Goal: Transaction & Acquisition: Purchase product/service

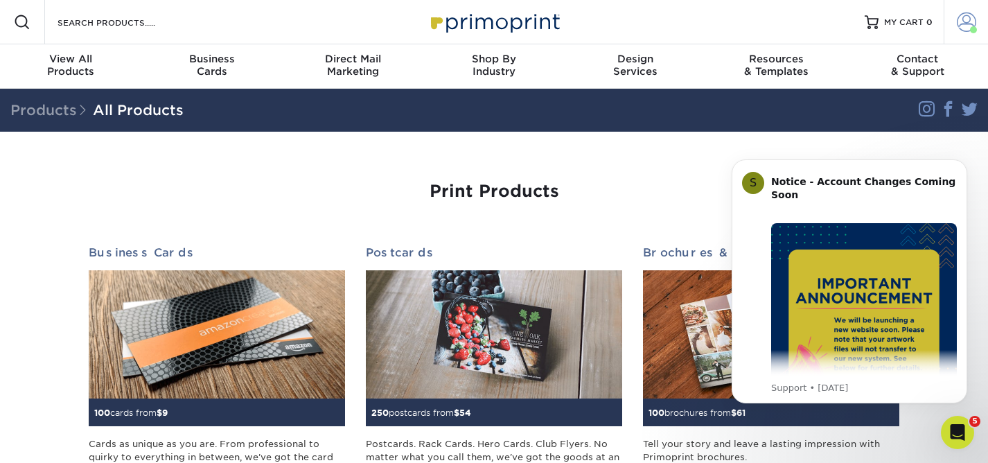
click at [969, 19] on span at bounding box center [966, 21] width 19 height 19
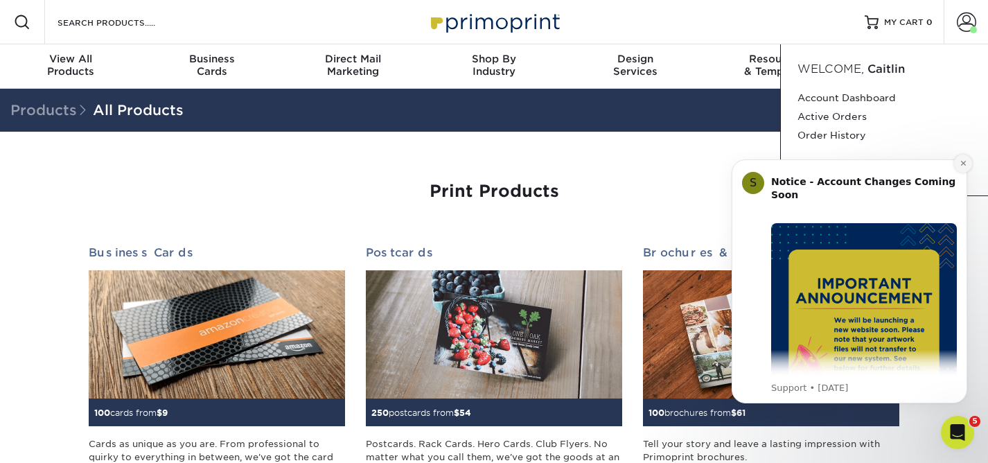
click at [961, 164] on icon "Dismiss notification" at bounding box center [962, 163] width 5 height 5
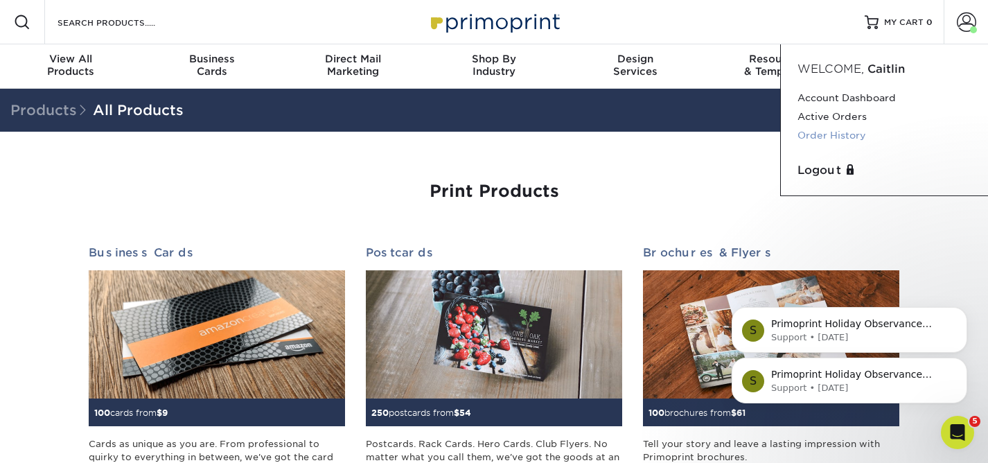
click at [828, 130] on link "Order History" at bounding box center [884, 135] width 174 height 19
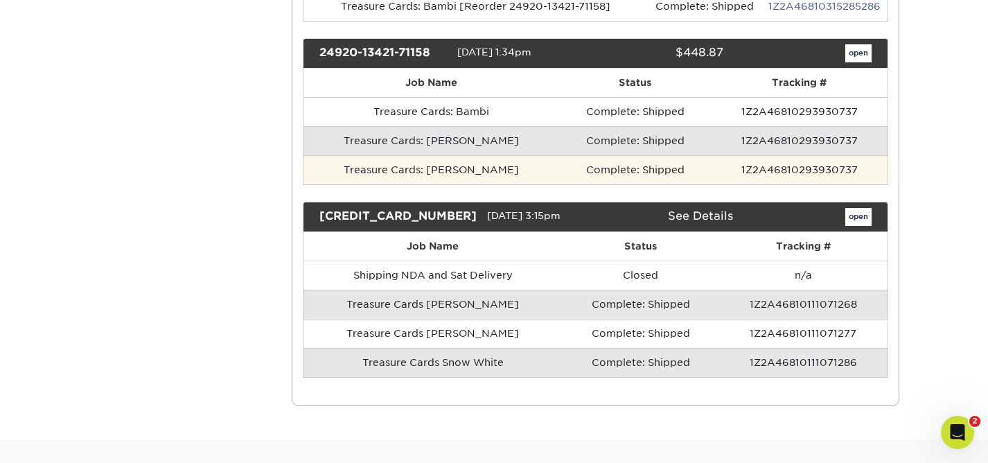
scroll to position [368, 0]
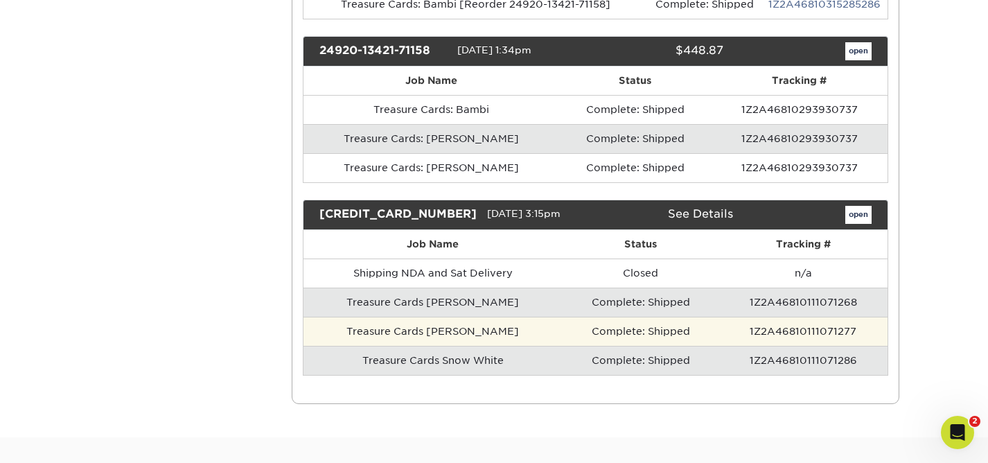
click at [767, 333] on td "1Z2A46810111071277" at bounding box center [802, 331] width 169 height 29
click at [454, 333] on td "Treasure Cards Mickey" at bounding box center [432, 331] width 259 height 29
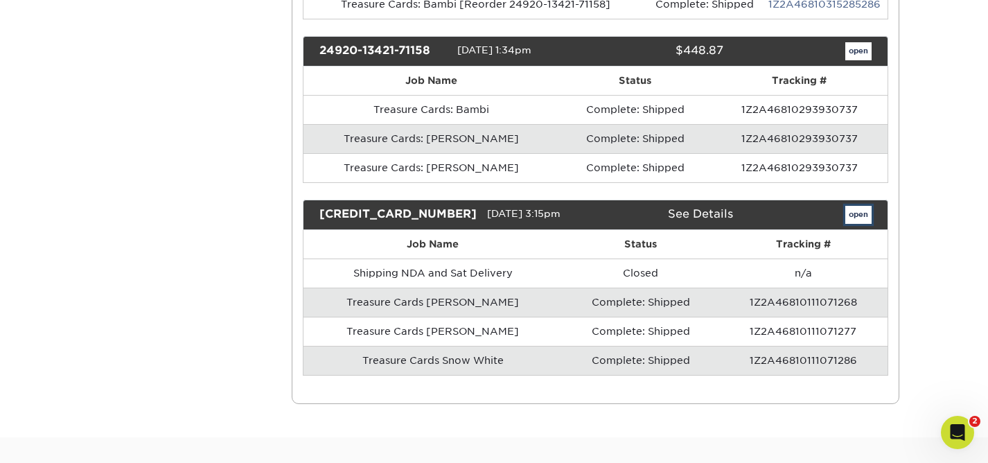
click at [861, 209] on link "open" at bounding box center [858, 215] width 26 height 18
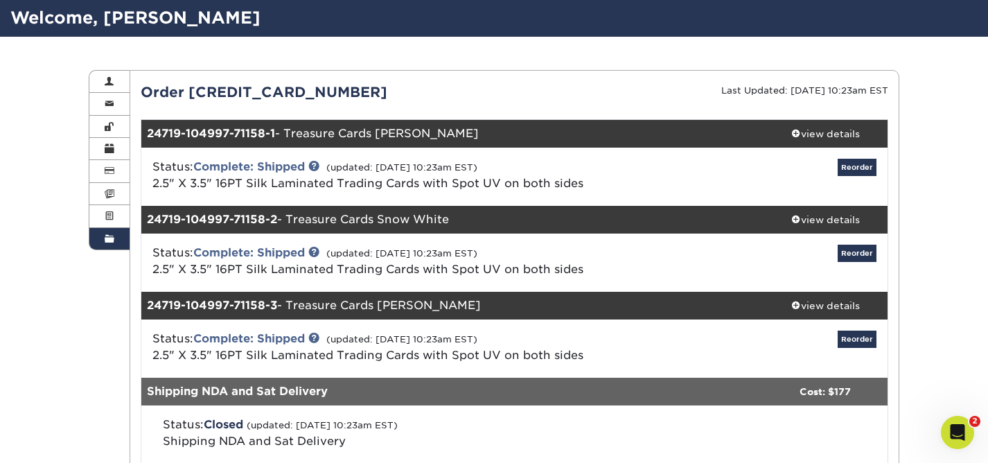
scroll to position [93, 0]
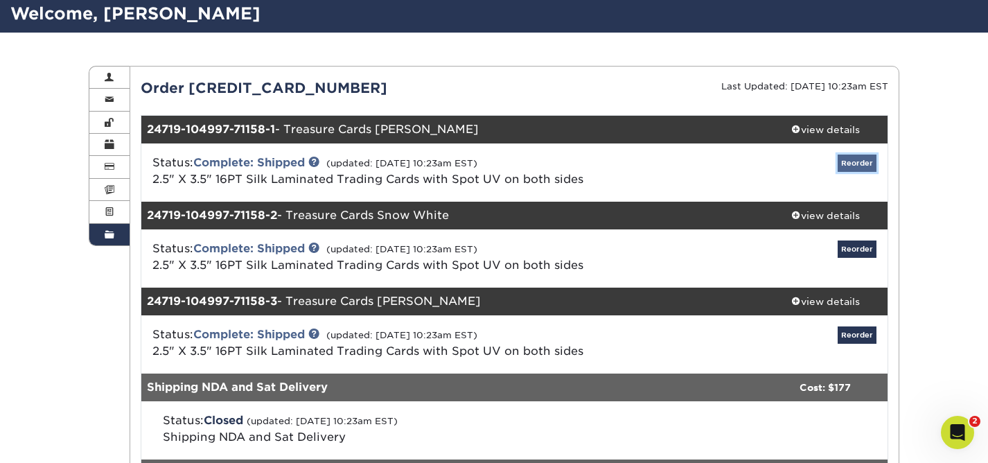
click at [861, 166] on link "Reorder" at bounding box center [857, 162] width 39 height 17
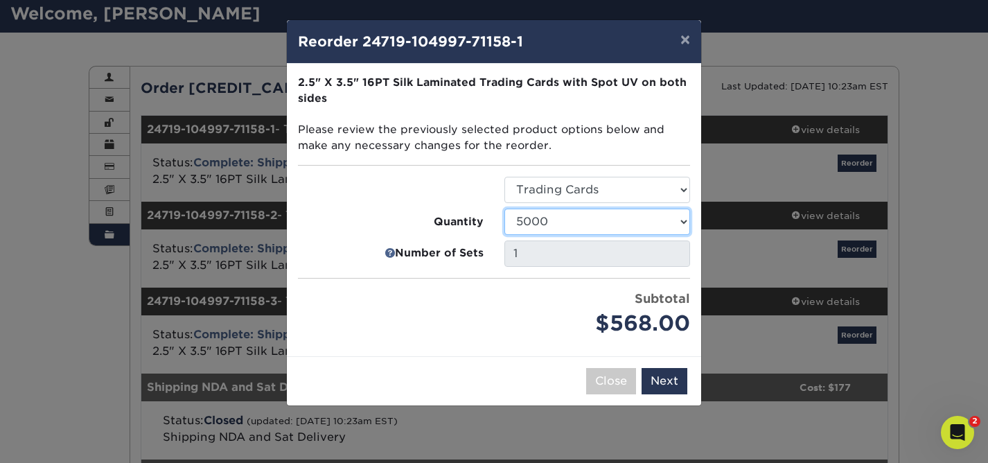
click at [542, 221] on select "500 1000 2500 5000 10000" at bounding box center [597, 222] width 186 height 26
select select "f593fda3-2d5c-4b9e-9c2c-6197b899ae74"
click at [504, 209] on select "500 1000 2500 5000 10000" at bounding box center [597, 222] width 186 height 26
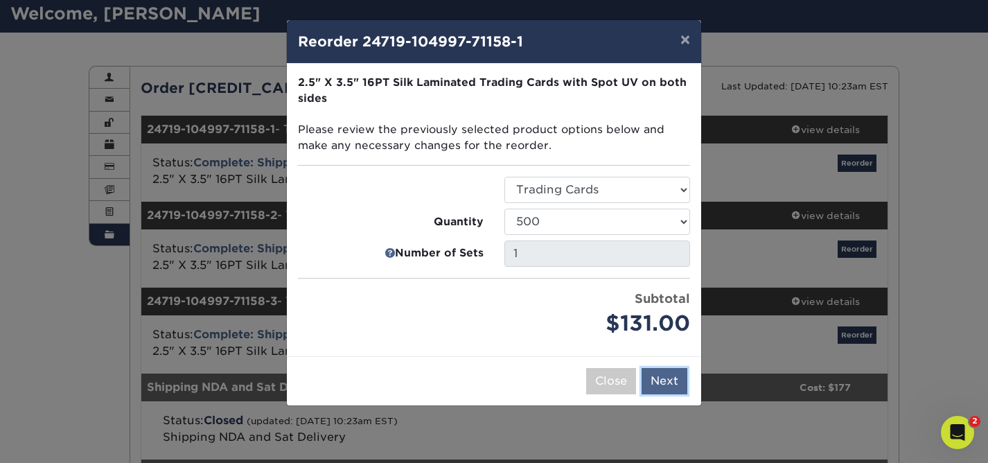
click at [665, 382] on button "Next" at bounding box center [665, 381] width 46 height 26
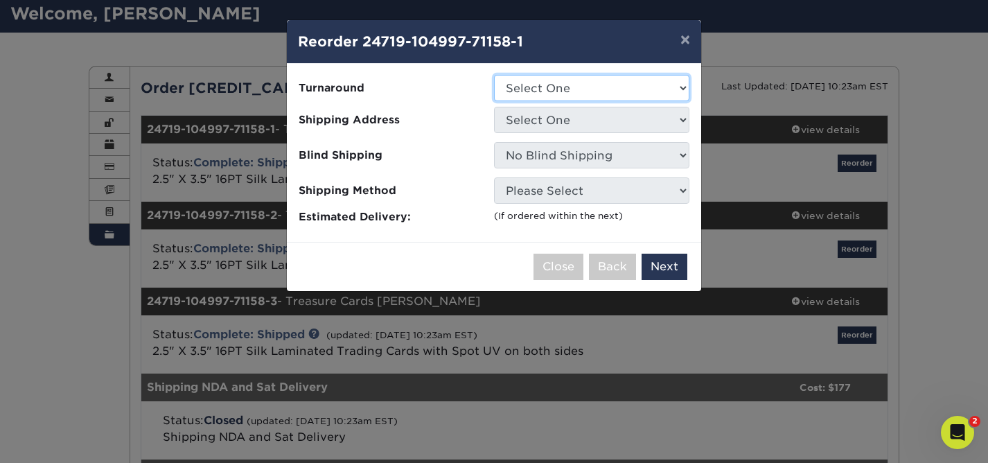
click at [551, 86] on select "Select One 2-4 Business Days" at bounding box center [591, 88] width 195 height 26
select select "50356c12-e370-4b0c-9667-a7fadf1f522d"
click at [494, 75] on select "Select One 2-4 Business Days" at bounding box center [591, 88] width 195 height 26
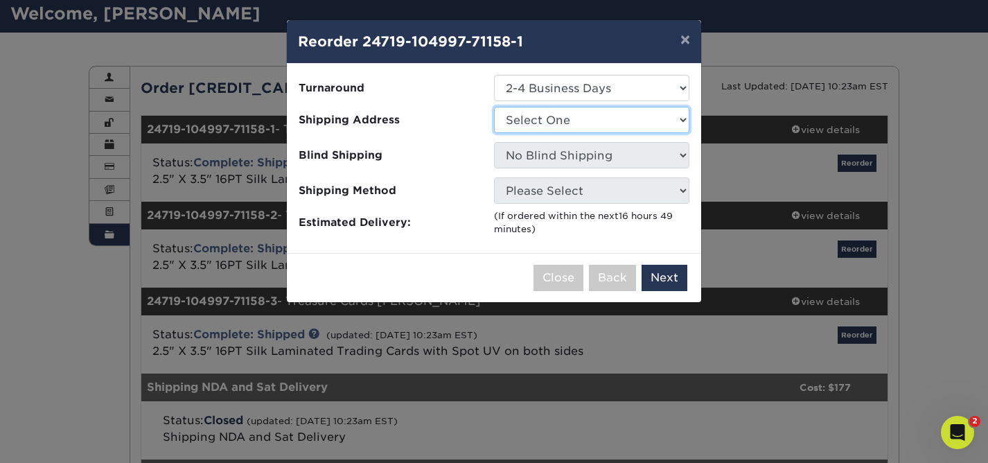
click at [553, 119] on select "Select One Bri's House WDFM" at bounding box center [591, 120] width 195 height 26
select select "271746"
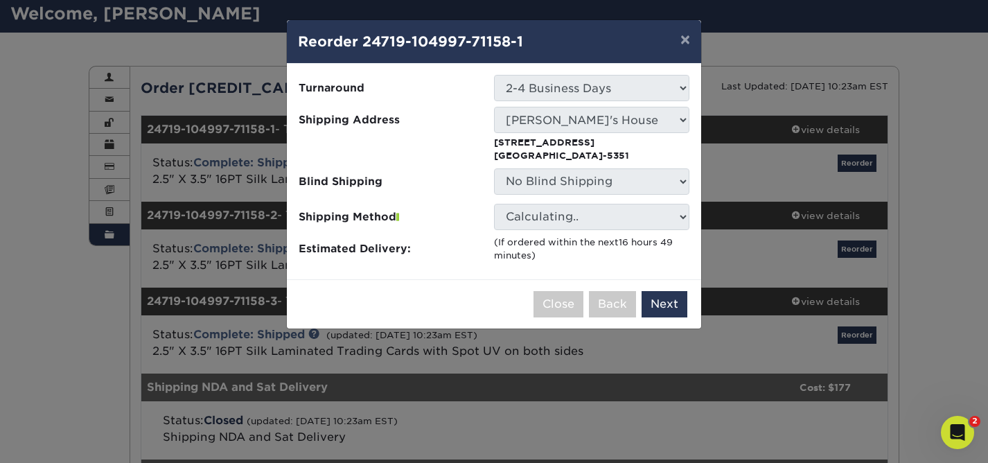
click at [499, 132] on li "Shipping Address Select One Bri's House WDFM 6000 Franklin Ave Los Angeles, CA …" at bounding box center [494, 135] width 413 height 56
copy li "Select One Bri's House WDFM 6000 Franklin Ave Los Angeles, CA 90028-5351"
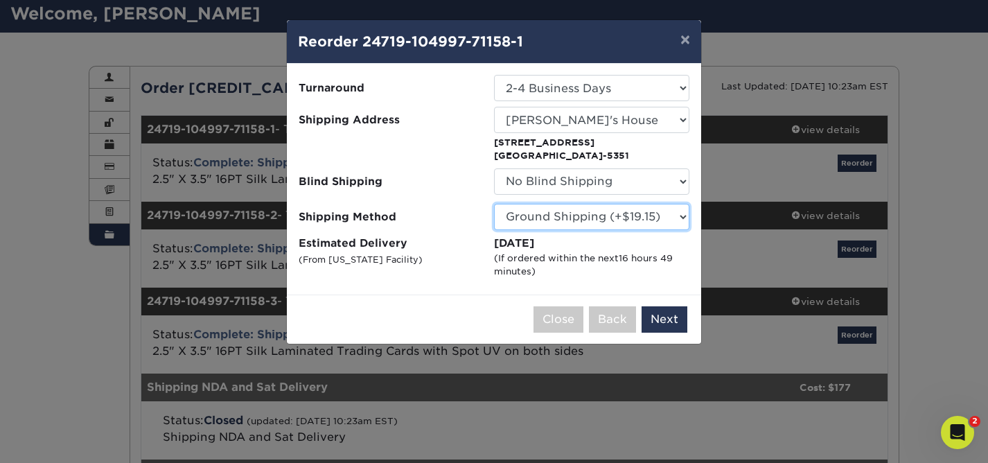
click at [552, 219] on select "Please Select 3 Day Shipping Service (+$18.92) Ground Shipping (+$19.15) 2 Day …" at bounding box center [591, 217] width 195 height 26
click at [494, 204] on select "Please Select 3 Day Shipping Service (+$18.92) Ground Shipping (+$19.15) 2 Day …" at bounding box center [591, 217] width 195 height 26
click at [551, 192] on select "No Blind Shipping Bri's House WDFM" at bounding box center [591, 181] width 195 height 26
click at [659, 315] on button "Next" at bounding box center [665, 319] width 46 height 26
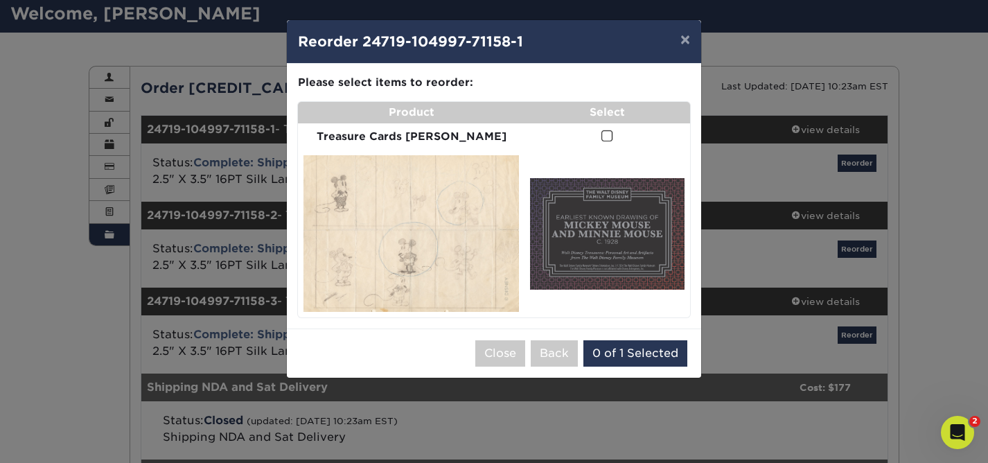
click at [601, 135] on span at bounding box center [607, 136] width 12 height 13
click at [0, 0] on input "checkbox" at bounding box center [0, 0] width 0 height 0
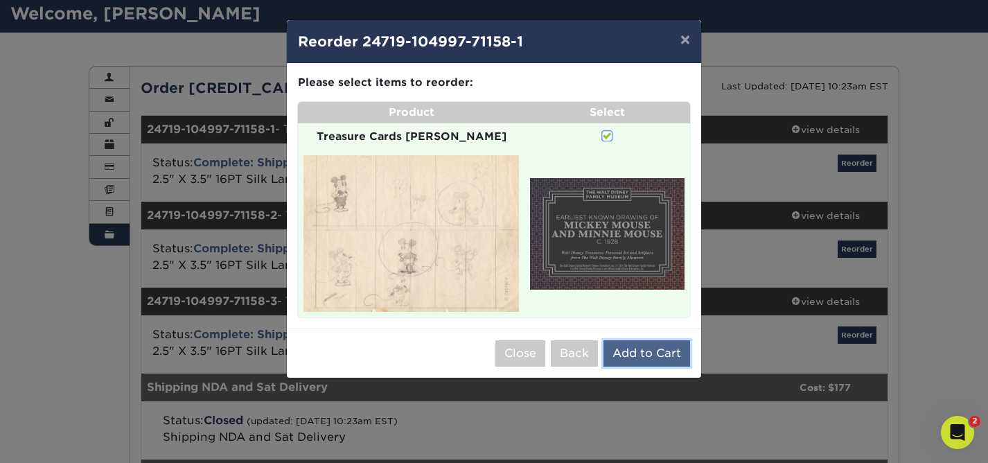
click at [654, 340] on button "Add to Cart" at bounding box center [646, 353] width 87 height 26
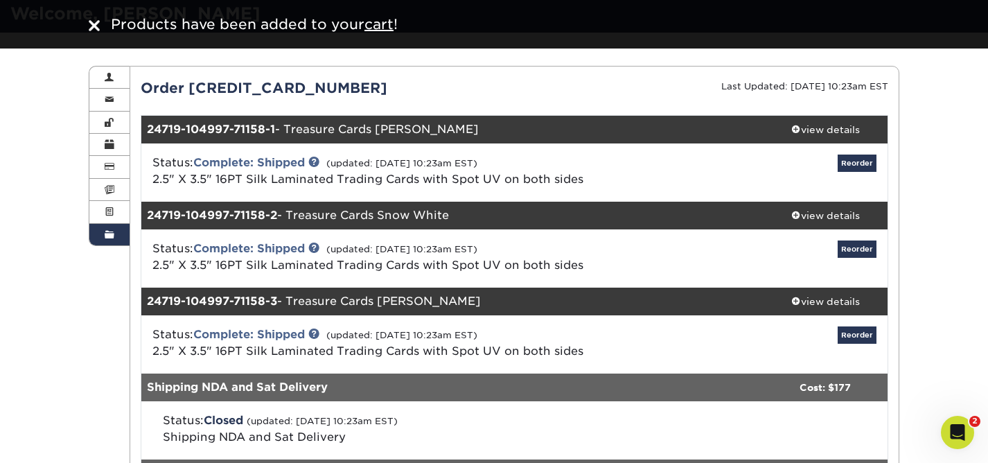
scroll to position [0, 0]
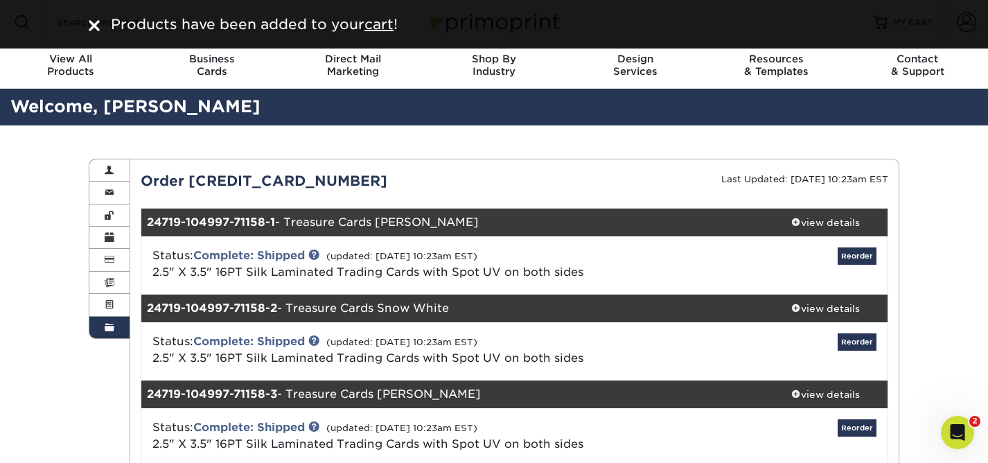
click at [89, 18] on div at bounding box center [94, 24] width 11 height 21
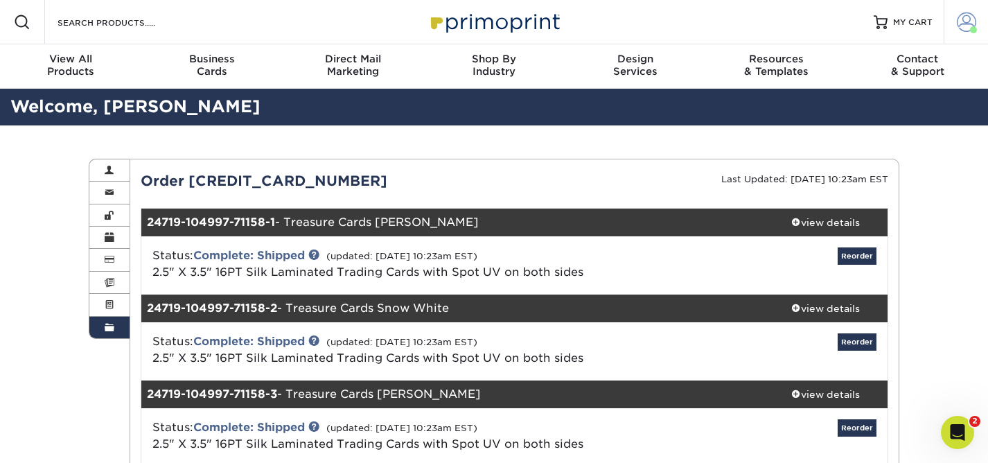
click at [971, 21] on span at bounding box center [966, 21] width 19 height 19
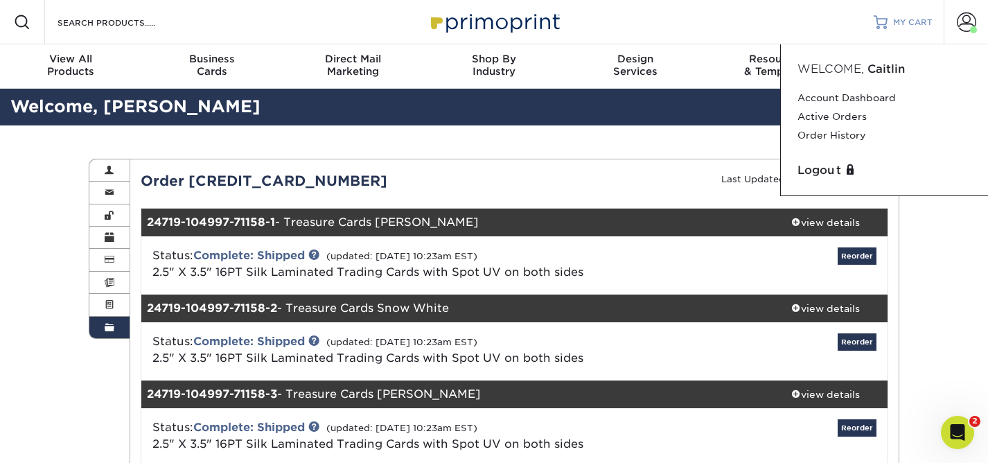
click at [896, 21] on span "MY CART" at bounding box center [912, 23] width 39 height 12
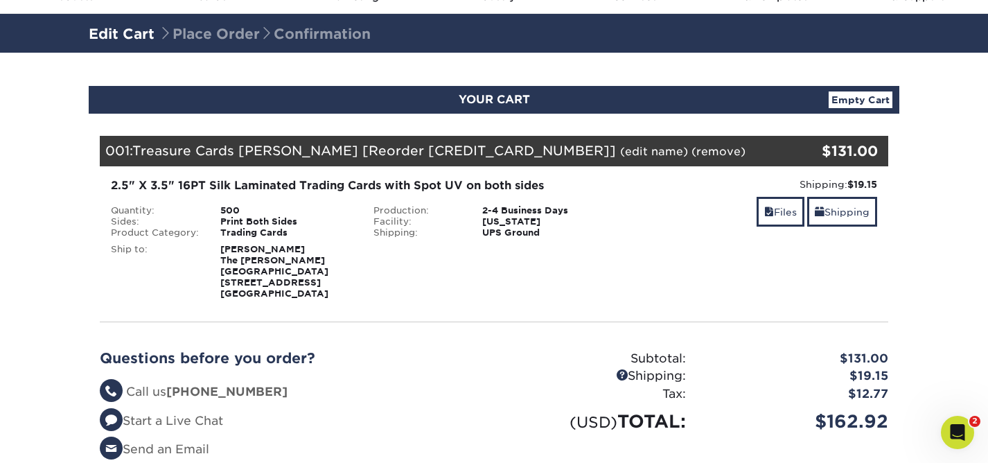
scroll to position [71, 0]
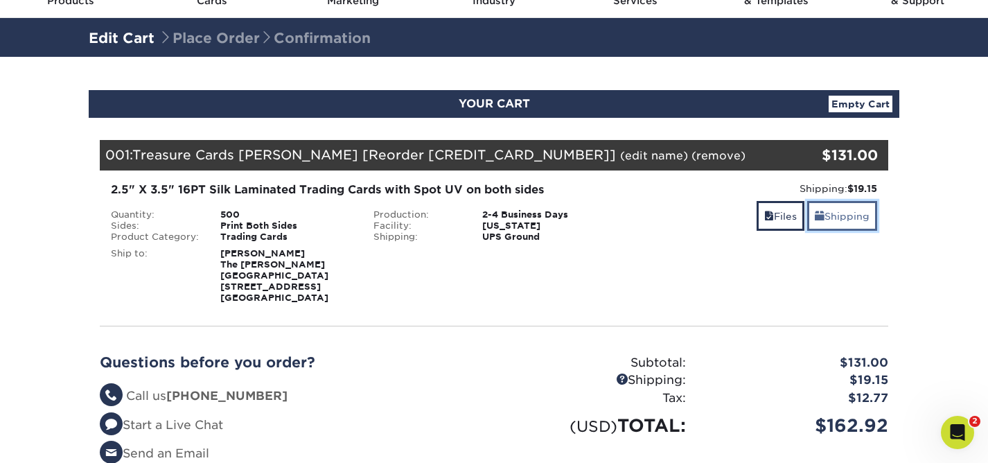
click at [823, 217] on link "Shipping" at bounding box center [842, 216] width 70 height 30
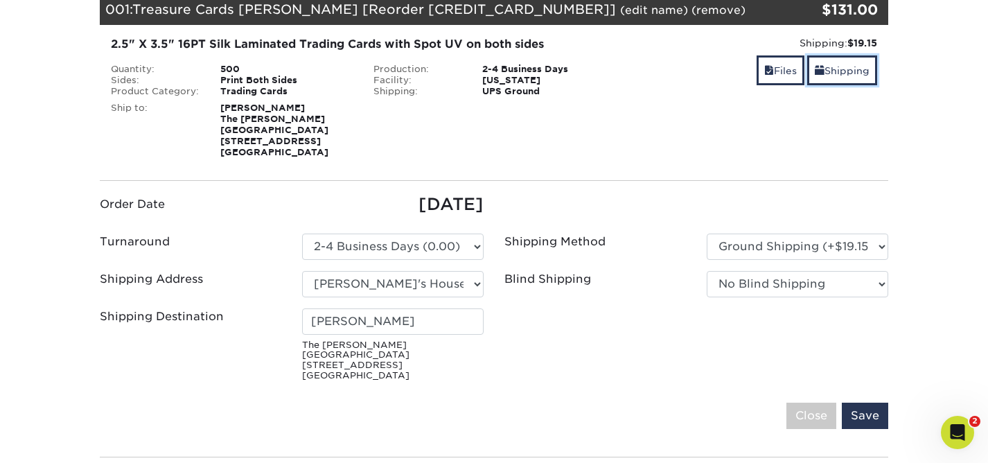
scroll to position [268, 0]
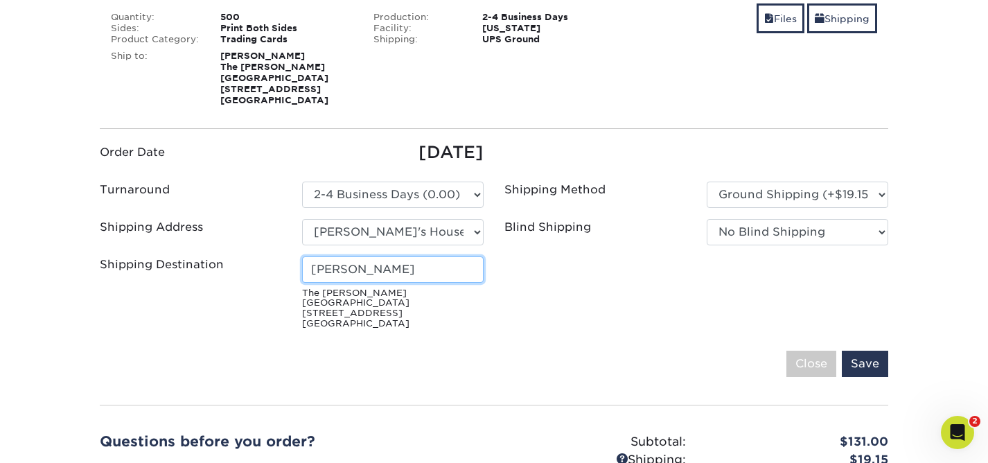
click at [403, 273] on input "[PERSON_NAME]" at bounding box center [393, 269] width 182 height 26
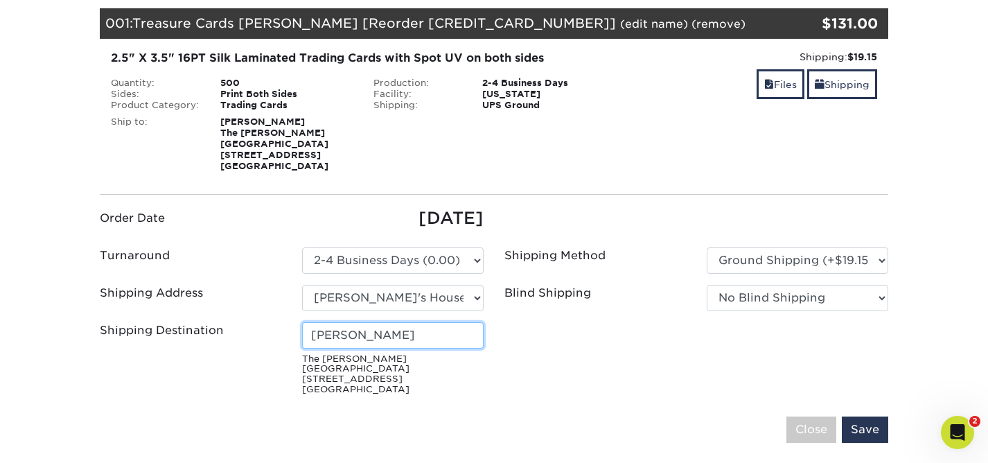
scroll to position [0, 0]
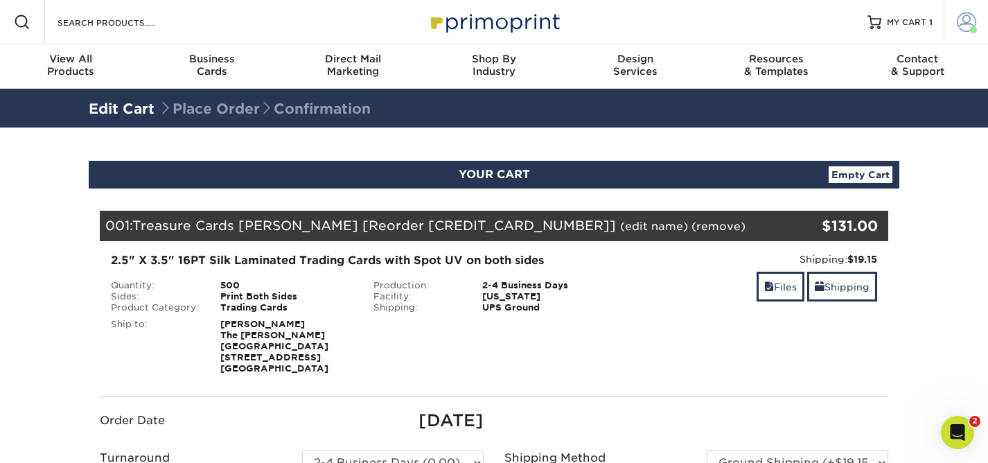
click at [966, 19] on span at bounding box center [966, 21] width 19 height 19
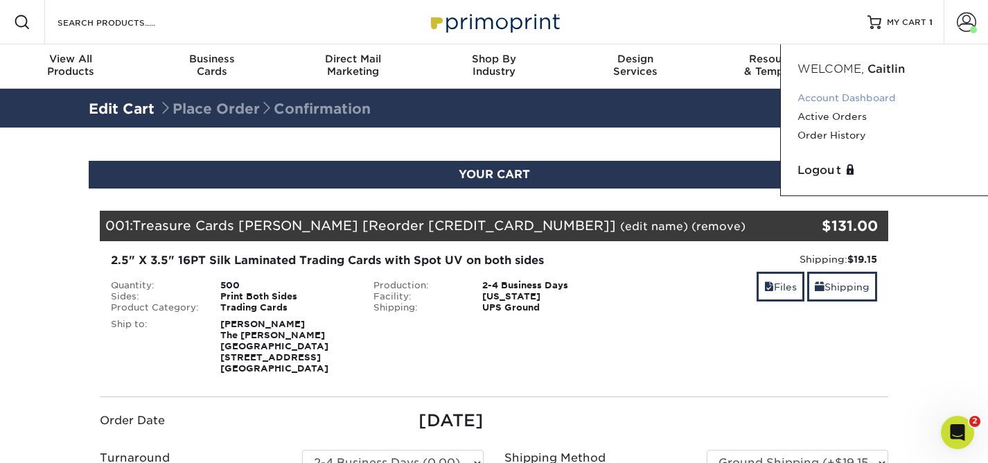
click at [824, 98] on link "Account Dashboard" at bounding box center [884, 98] width 174 height 19
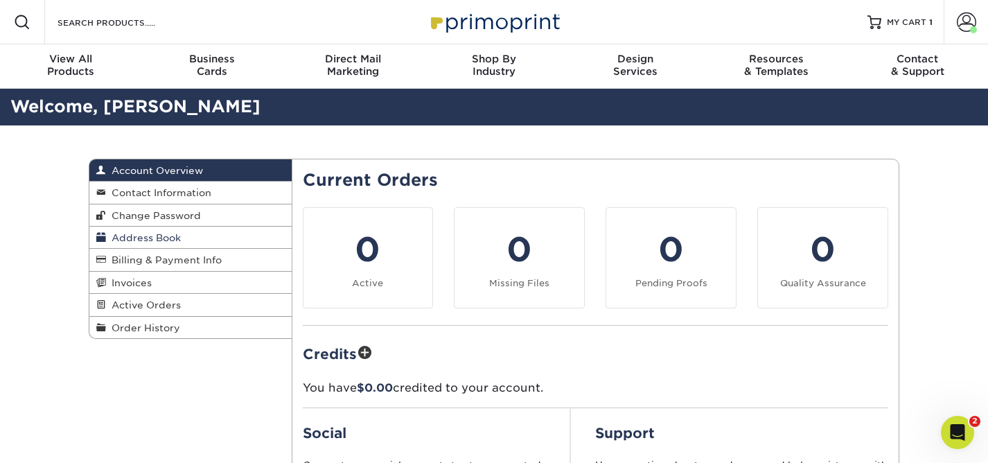
click at [151, 240] on span "Address Book" at bounding box center [143, 237] width 75 height 11
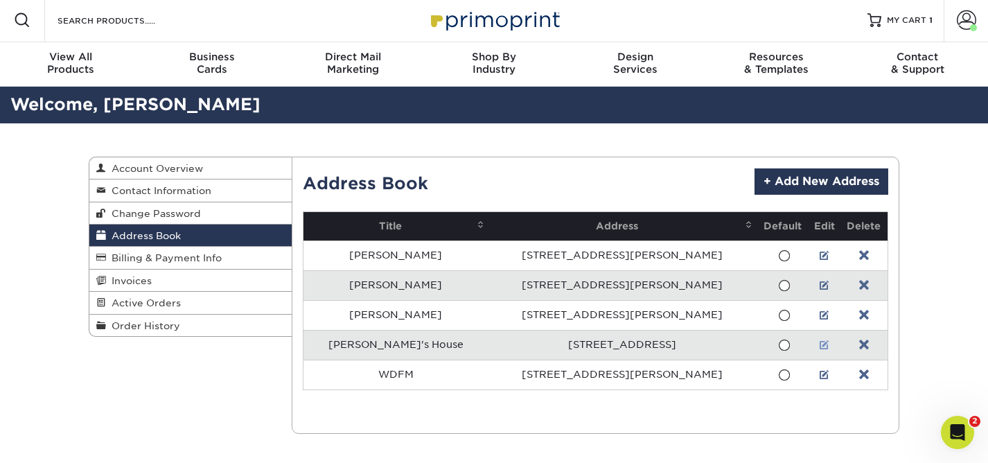
click at [820, 344] on link at bounding box center [825, 344] width 10 height 11
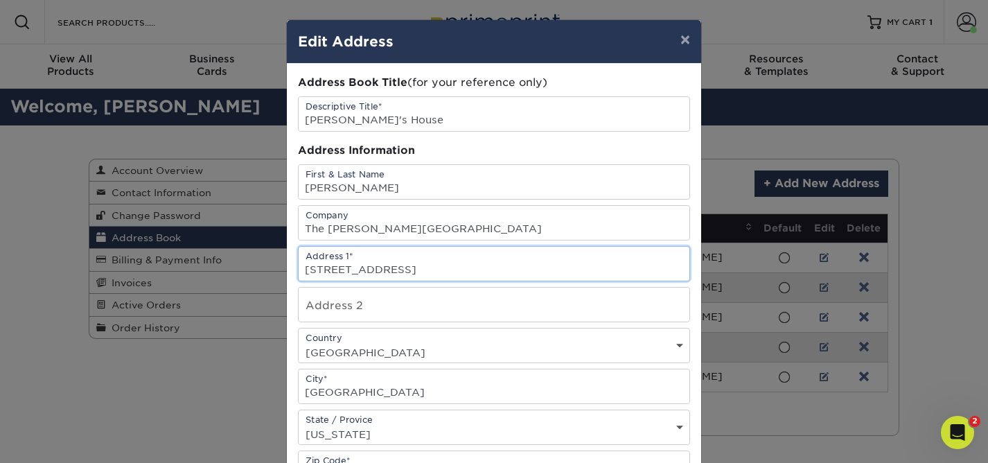
click at [463, 267] on input "6000 FRANKLIN AVE" at bounding box center [494, 264] width 391 height 34
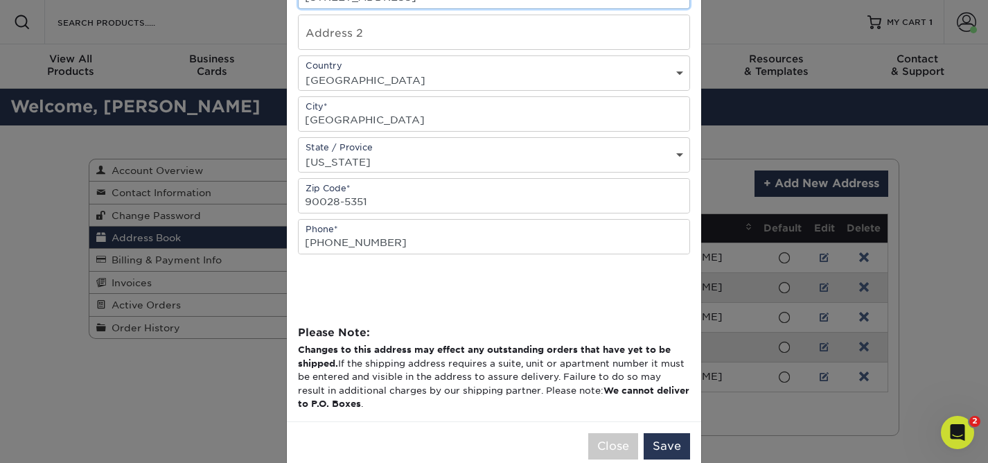
scroll to position [300, 0]
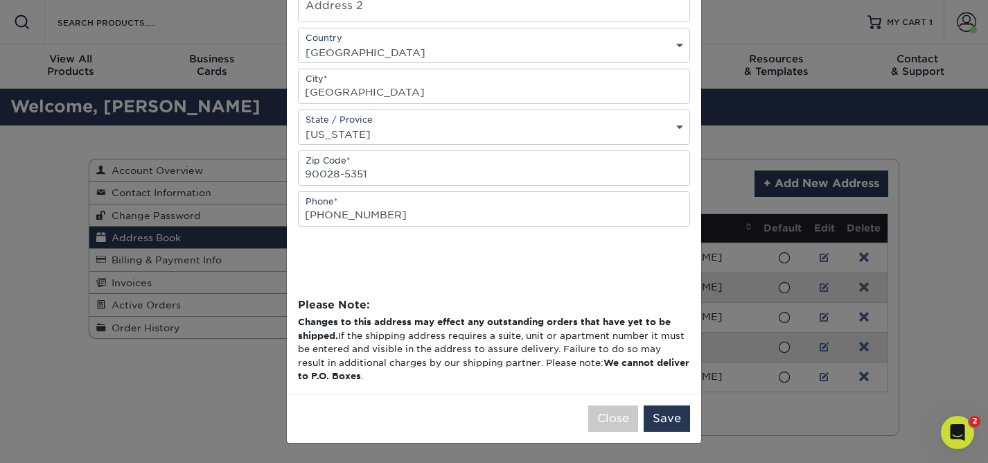
type input "[STREET_ADDRESS]"
click at [657, 417] on button "Save" at bounding box center [667, 418] width 46 height 26
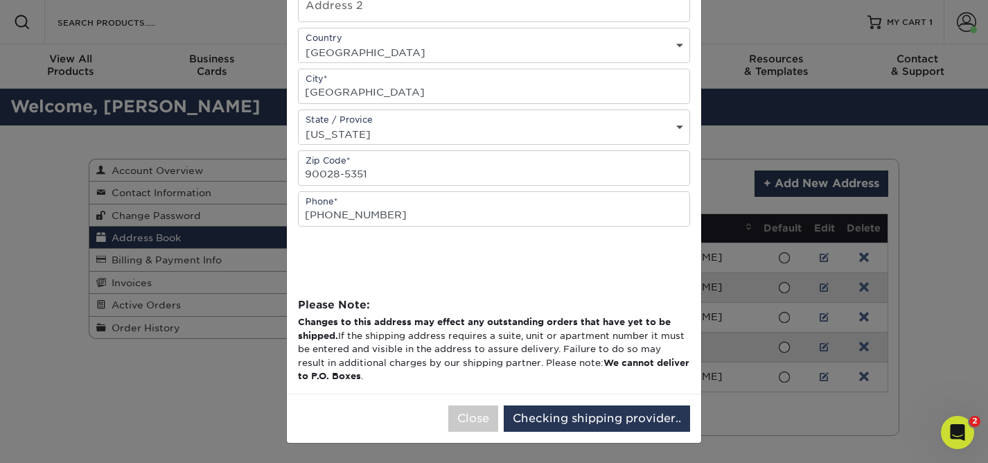
scroll to position [0, 0]
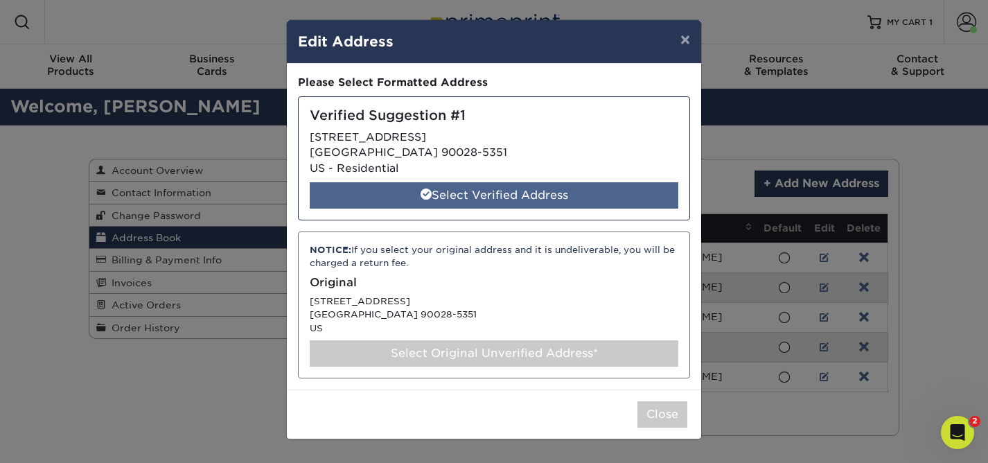
click at [600, 200] on div "Select Verified Address" at bounding box center [494, 195] width 369 height 26
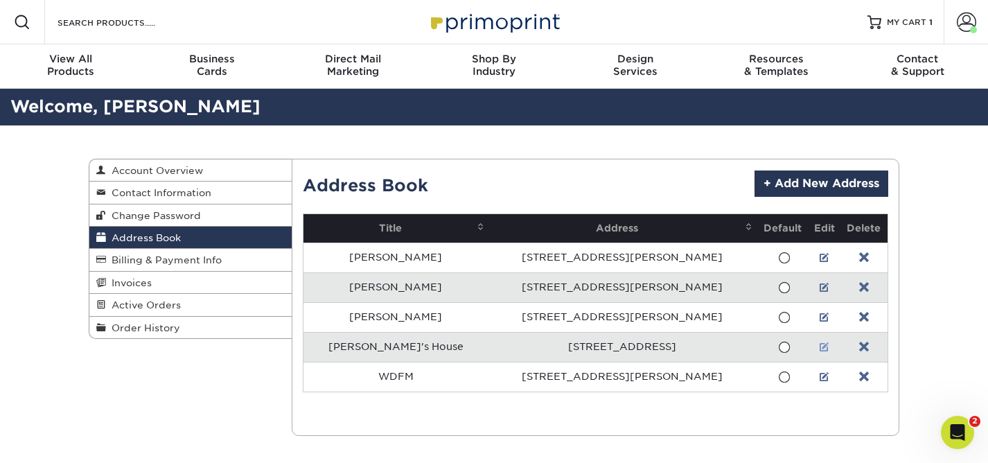
click at [820, 347] on link at bounding box center [825, 347] width 10 height 11
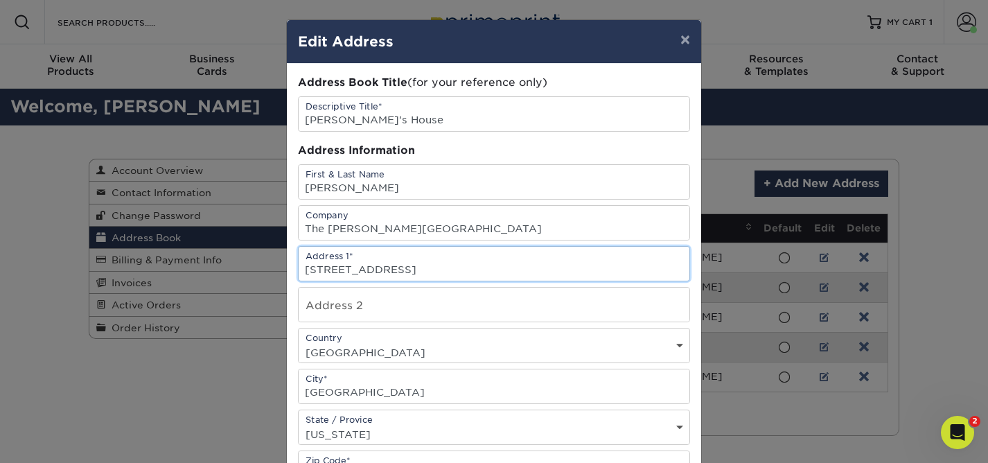
click at [511, 276] on input "[STREET_ADDRESS]" at bounding box center [494, 264] width 391 height 34
type input "[STREET_ADDRESS]"
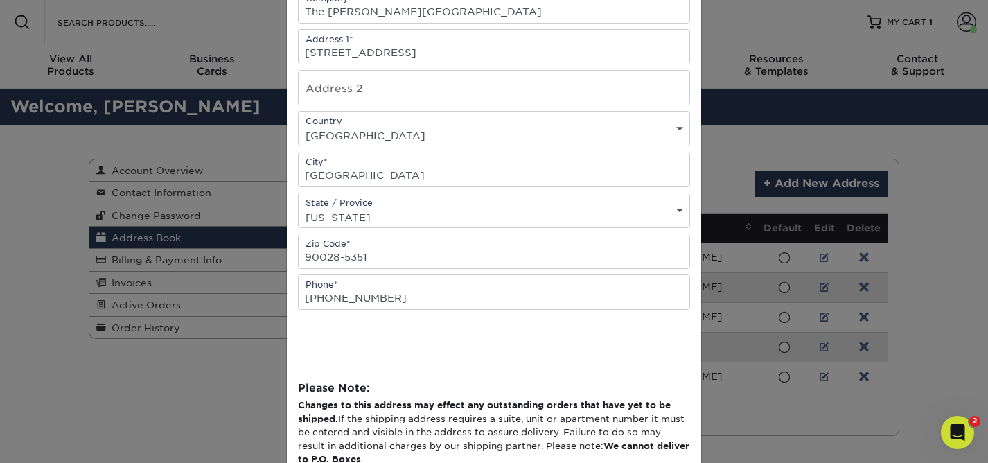
scroll to position [300, 0]
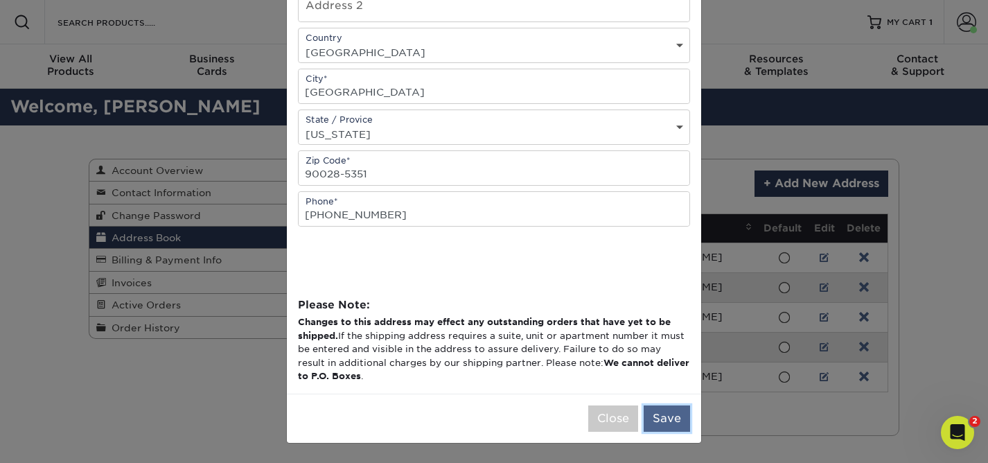
click at [662, 418] on button "Save" at bounding box center [667, 418] width 46 height 26
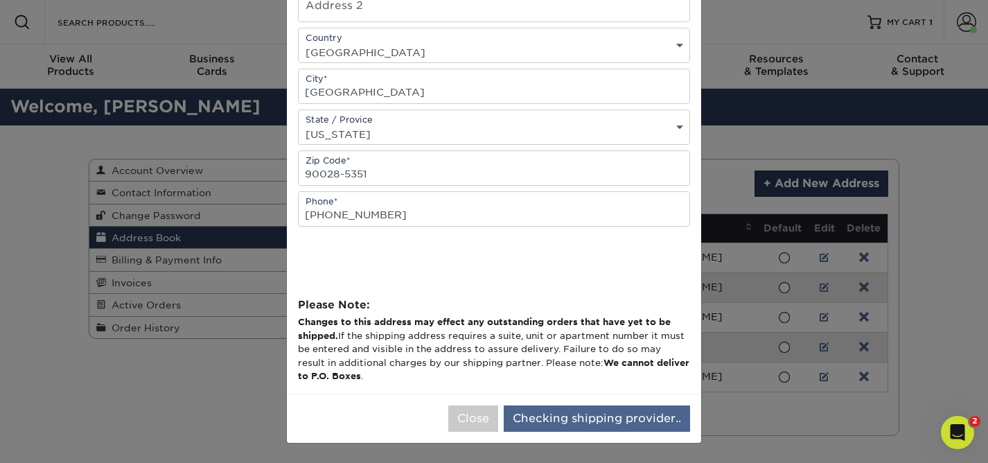
scroll to position [0, 0]
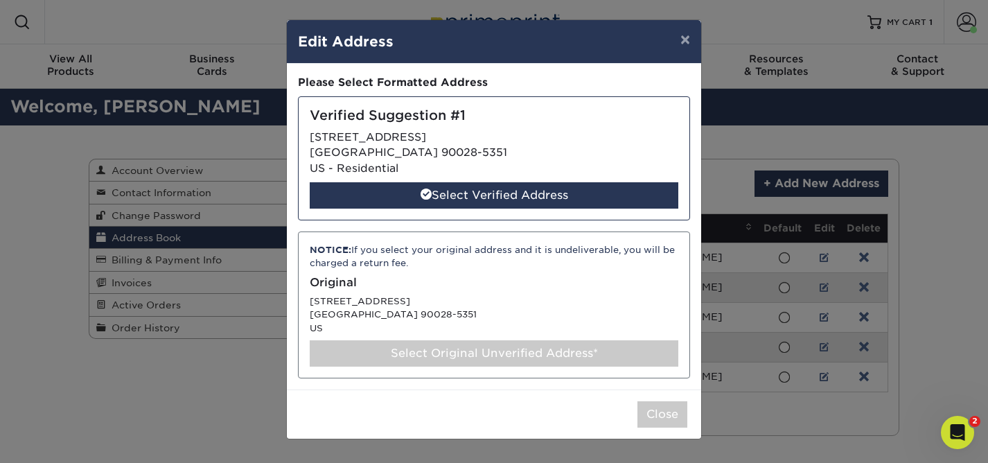
click at [565, 362] on div "Select Original Unverified Address*" at bounding box center [494, 353] width 369 height 26
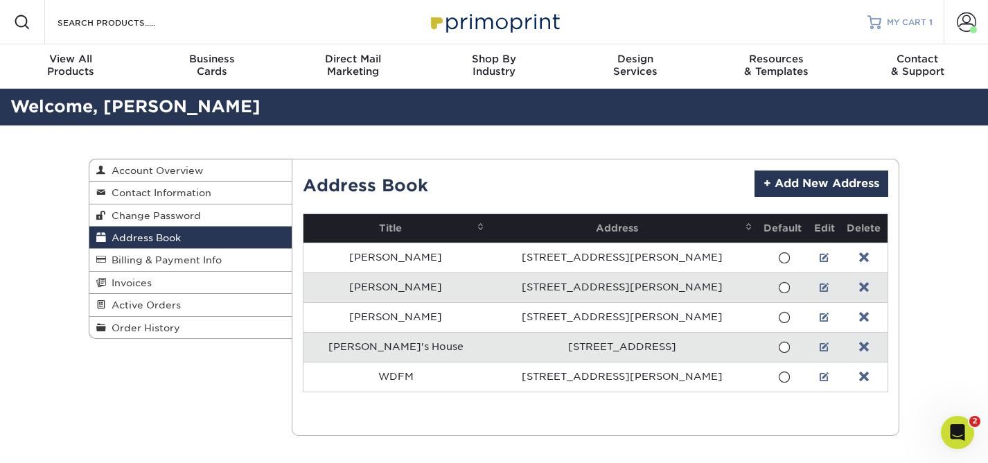
click at [901, 21] on span "MY CART" at bounding box center [906, 23] width 39 height 12
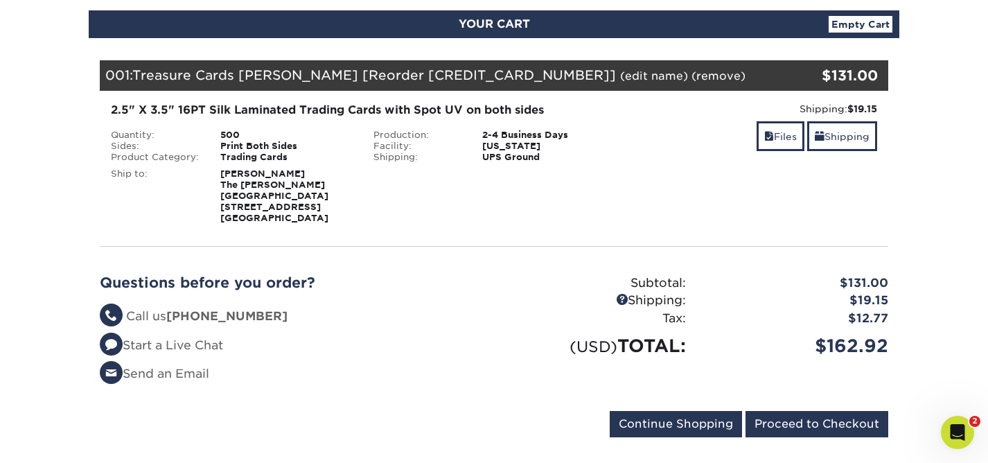
scroll to position [182, 0]
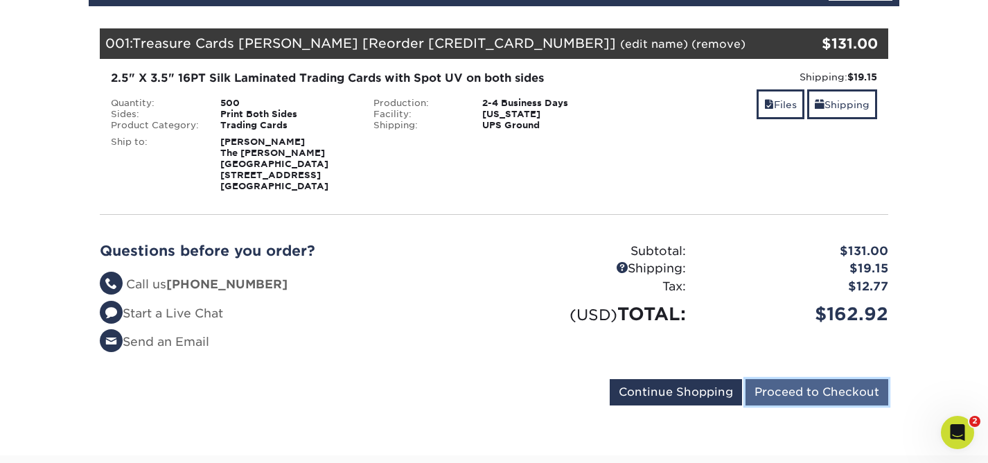
click at [768, 388] on input "Proceed to Checkout" at bounding box center [816, 392] width 143 height 26
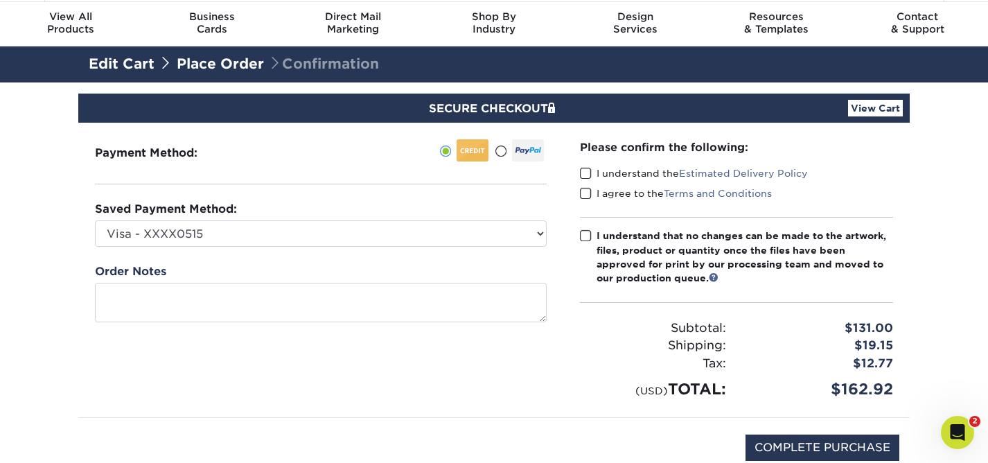
scroll to position [43, 0]
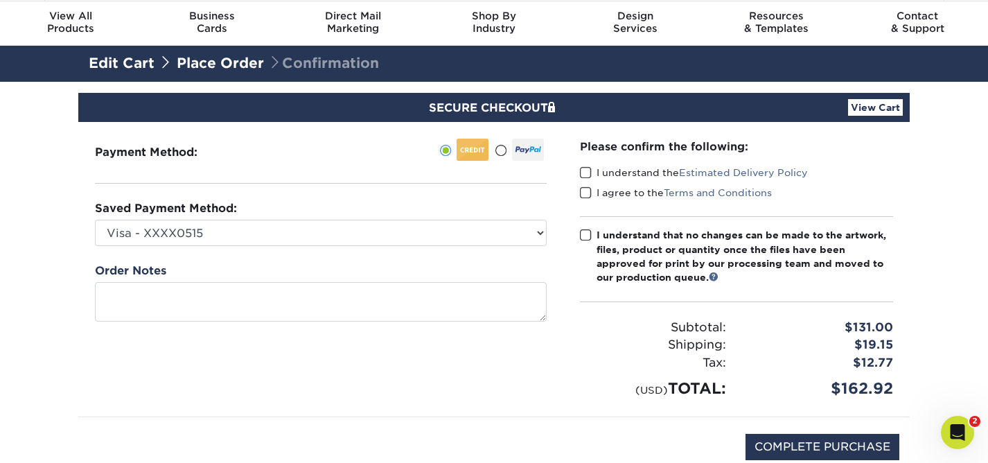
click at [582, 170] on span at bounding box center [586, 172] width 12 height 13
click at [0, 0] on input "I understand the Estimated Delivery Policy" at bounding box center [0, 0] width 0 height 0
click at [580, 189] on span at bounding box center [586, 192] width 12 height 13
click at [0, 0] on input "I agree to the Terms and Conditions" at bounding box center [0, 0] width 0 height 0
click at [583, 237] on span at bounding box center [586, 235] width 12 height 13
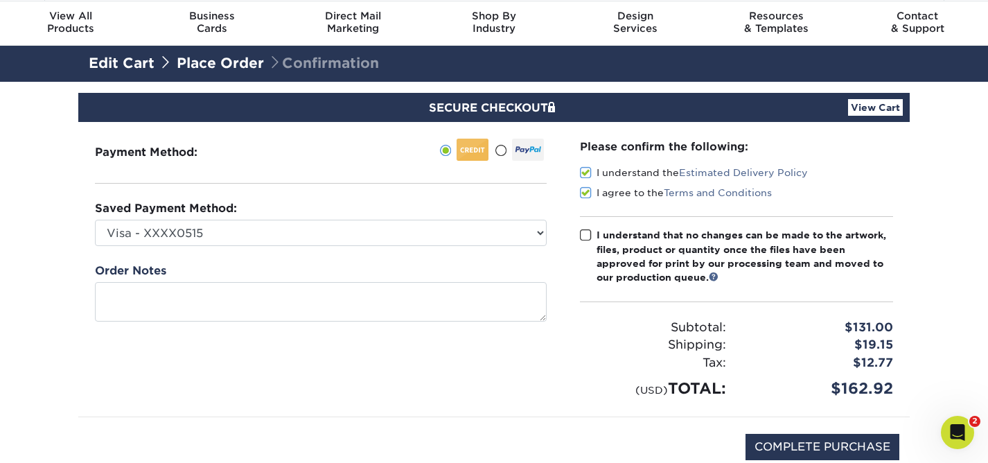
click at [0, 0] on input "I understand that no changes can be made to the artwork, files, product or quan…" at bounding box center [0, 0] width 0 height 0
click at [847, 451] on input "COMPLETE PURCHASE" at bounding box center [822, 447] width 154 height 26
type input "COMPLETE PURCHASE"
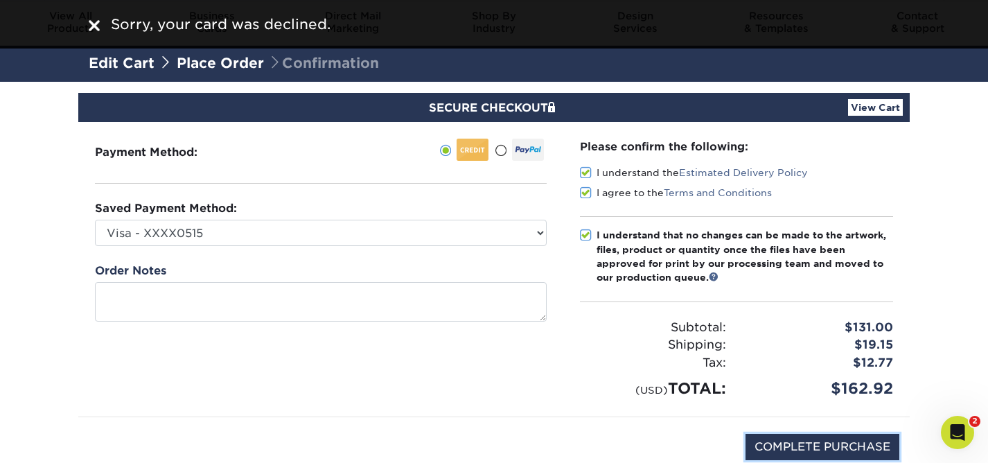
scroll to position [0, 0]
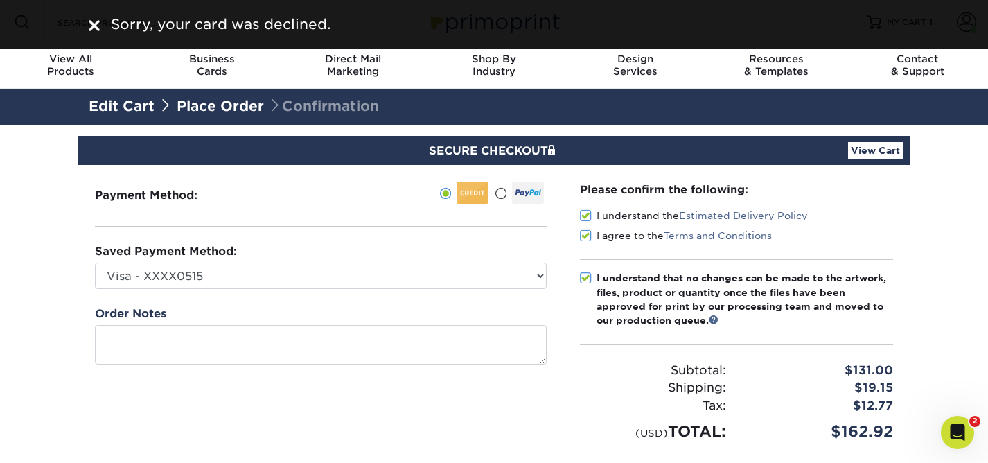
click at [90, 27] on img at bounding box center [94, 25] width 11 height 11
